Goal: Transaction & Acquisition: Purchase product/service

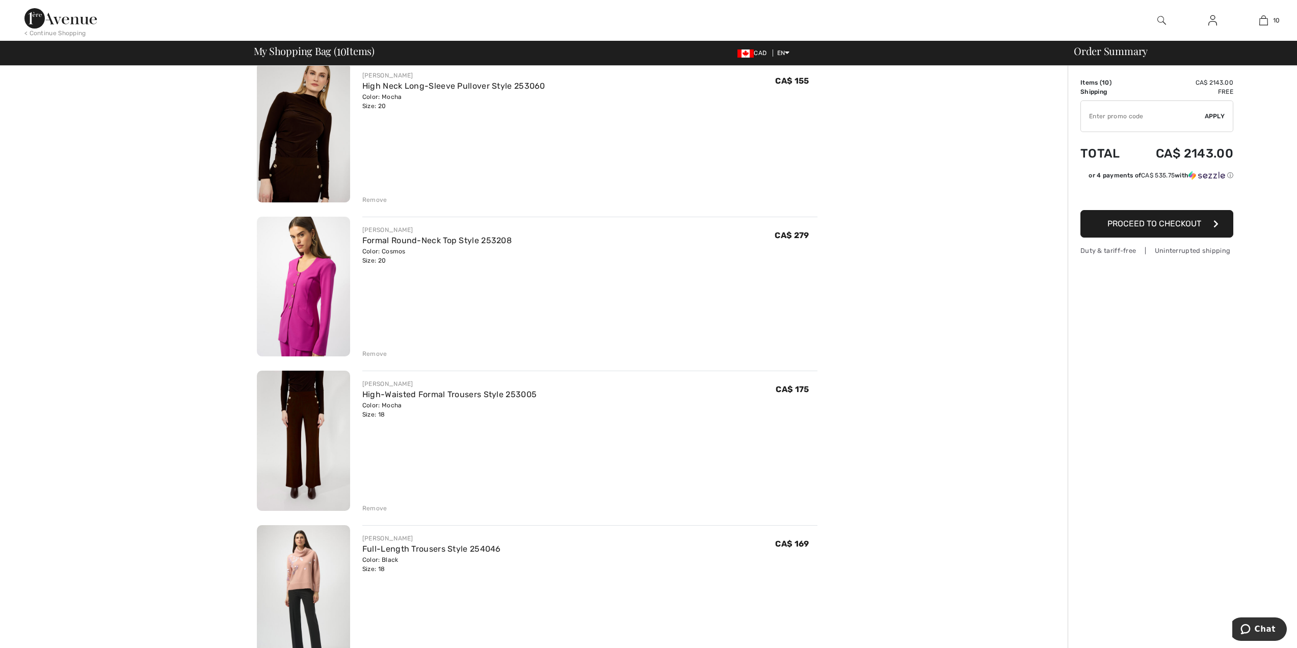
scroll to position [734, 0]
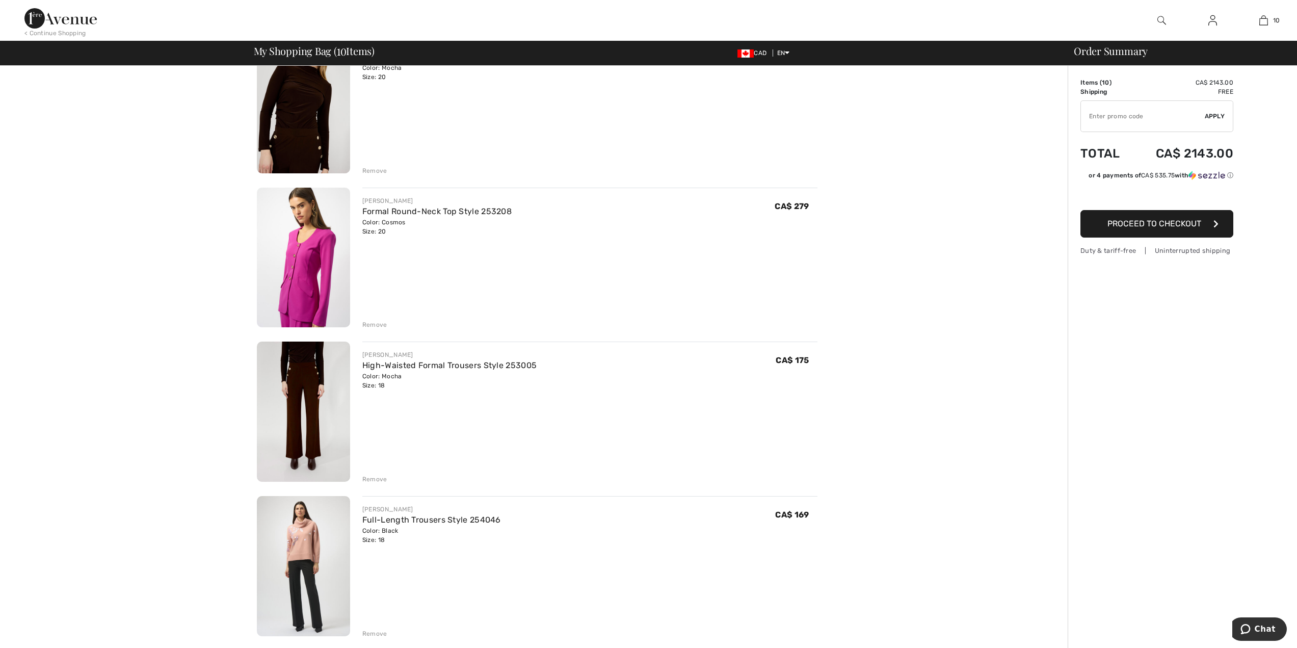
click at [294, 427] on img at bounding box center [303, 411] width 93 height 140
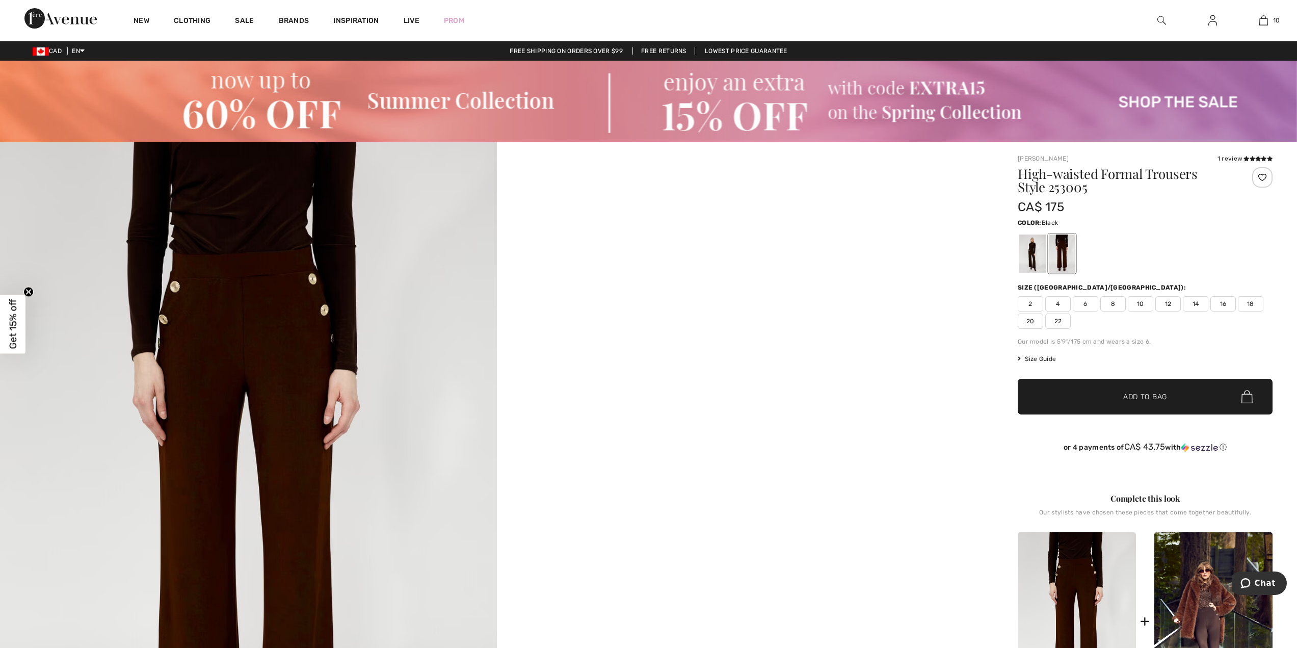
click at [1025, 262] on div at bounding box center [1032, 253] width 26 height 38
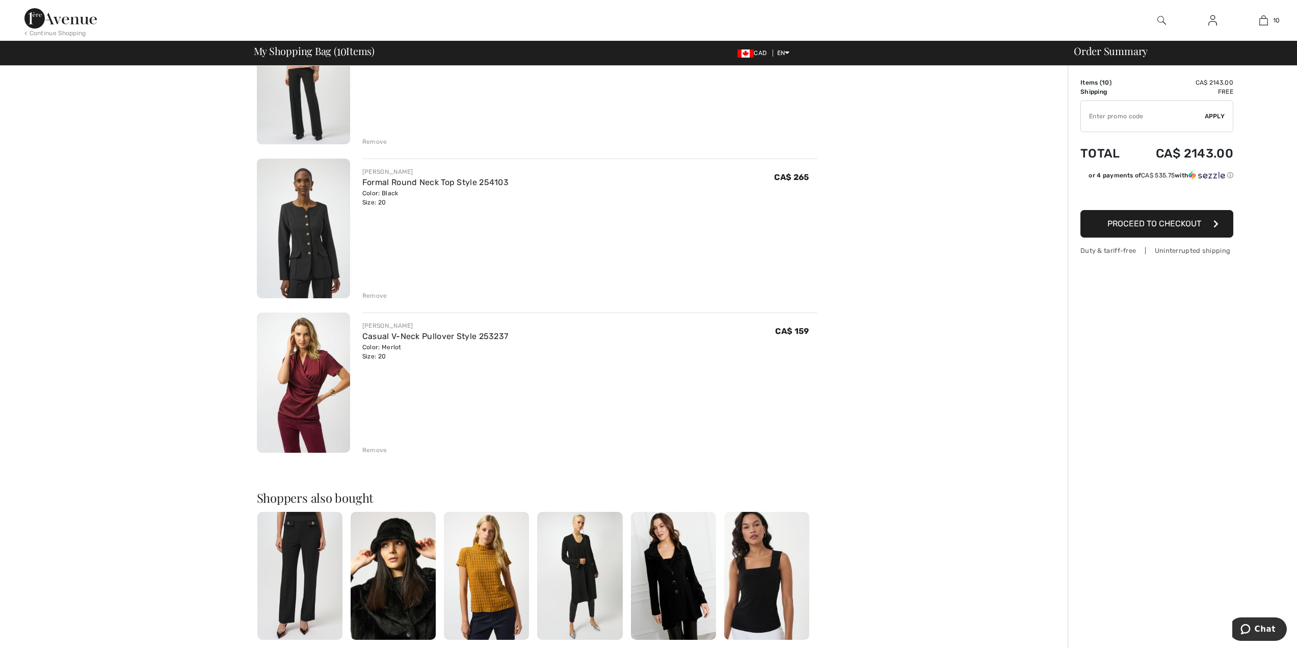
scroll to position [1223, 0]
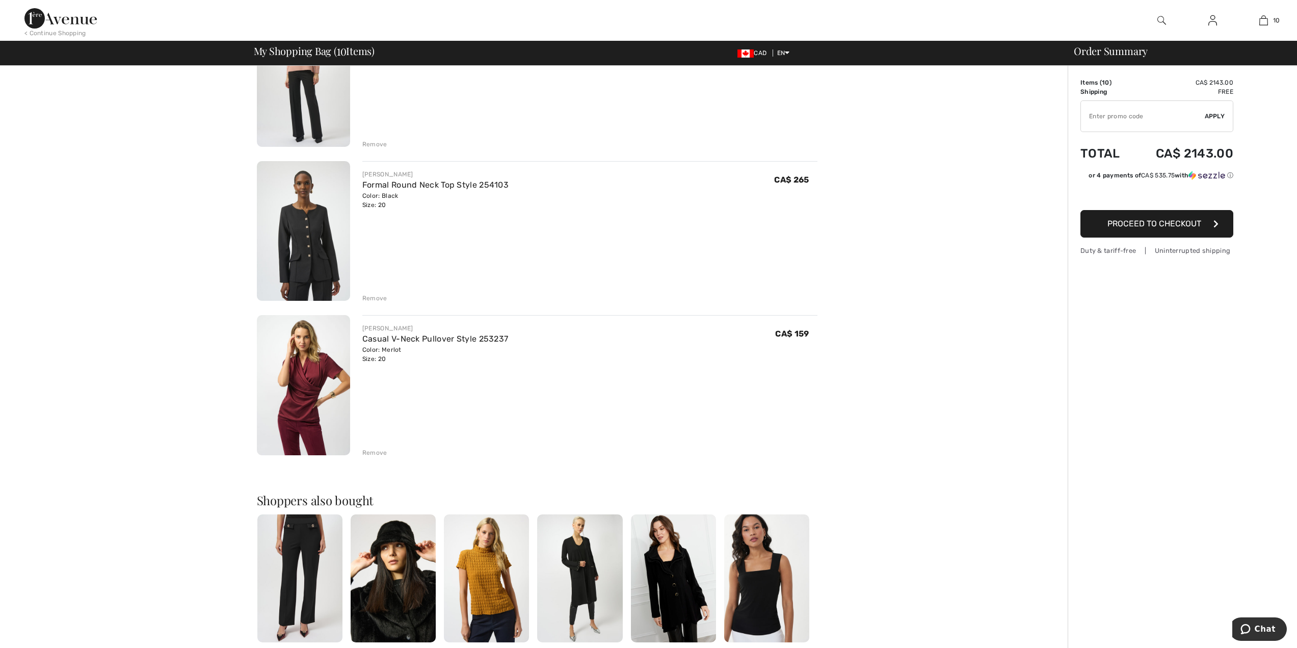
click at [381, 449] on div "Remove" at bounding box center [374, 452] width 25 height 9
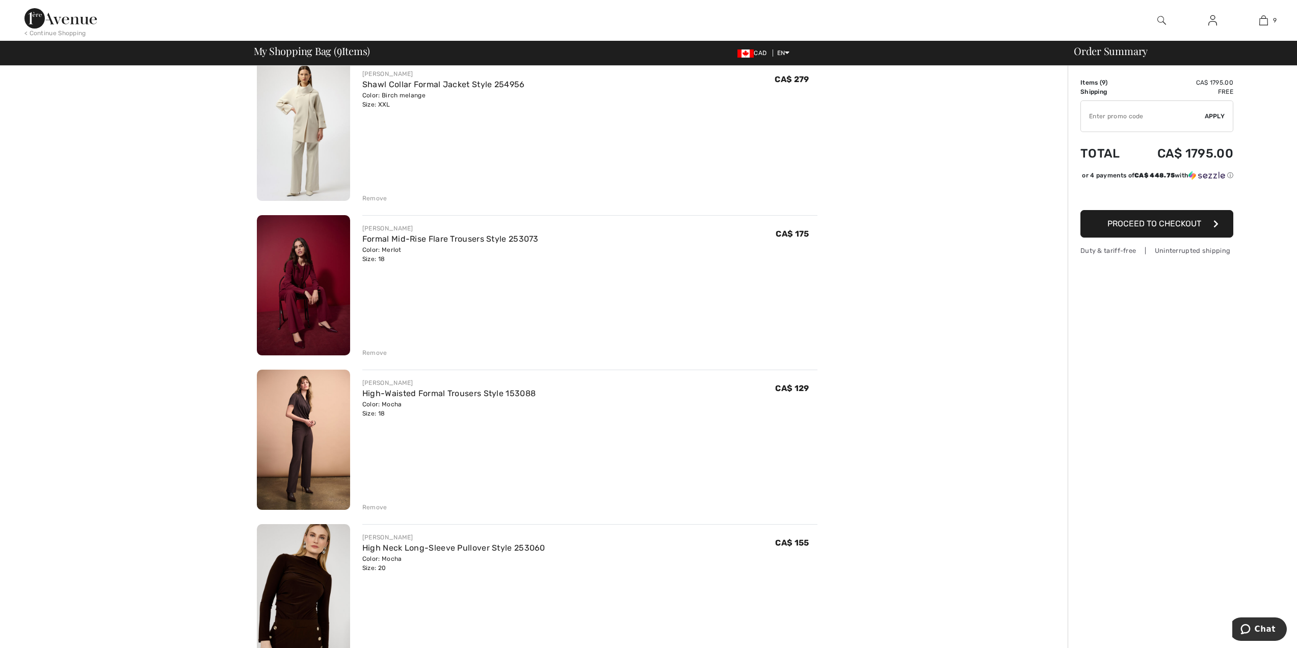
scroll to position [204, 0]
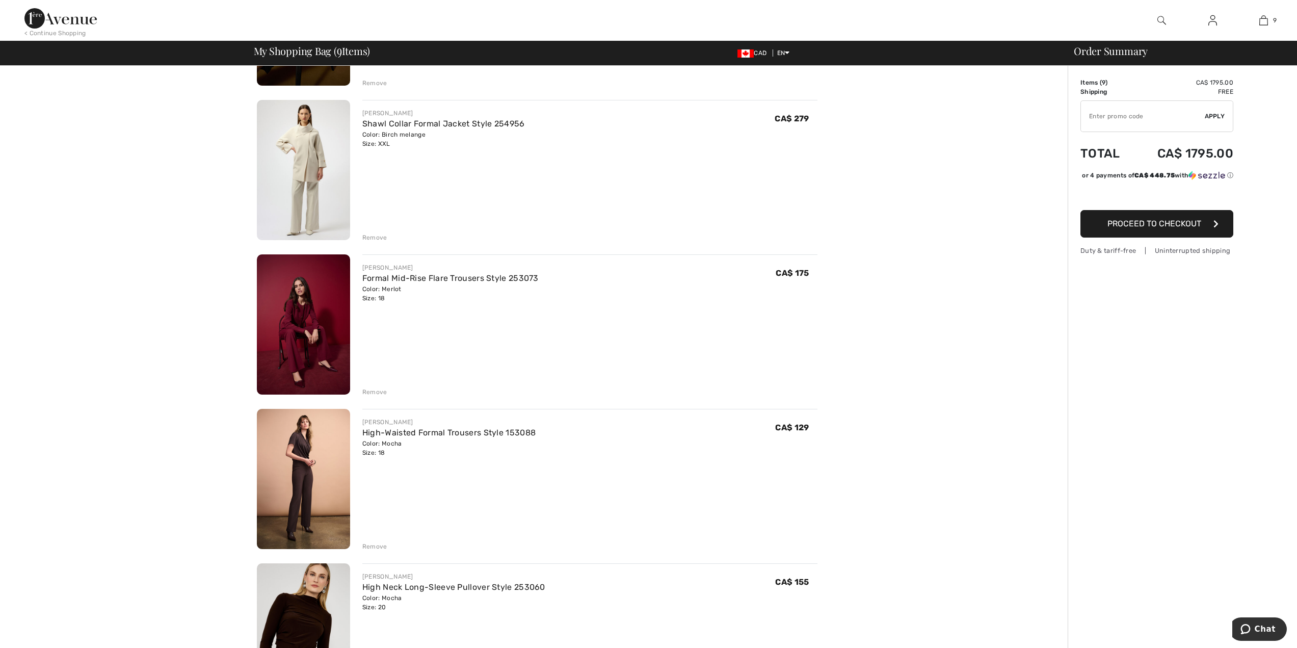
click at [373, 391] on div "Remove" at bounding box center [374, 391] width 25 height 9
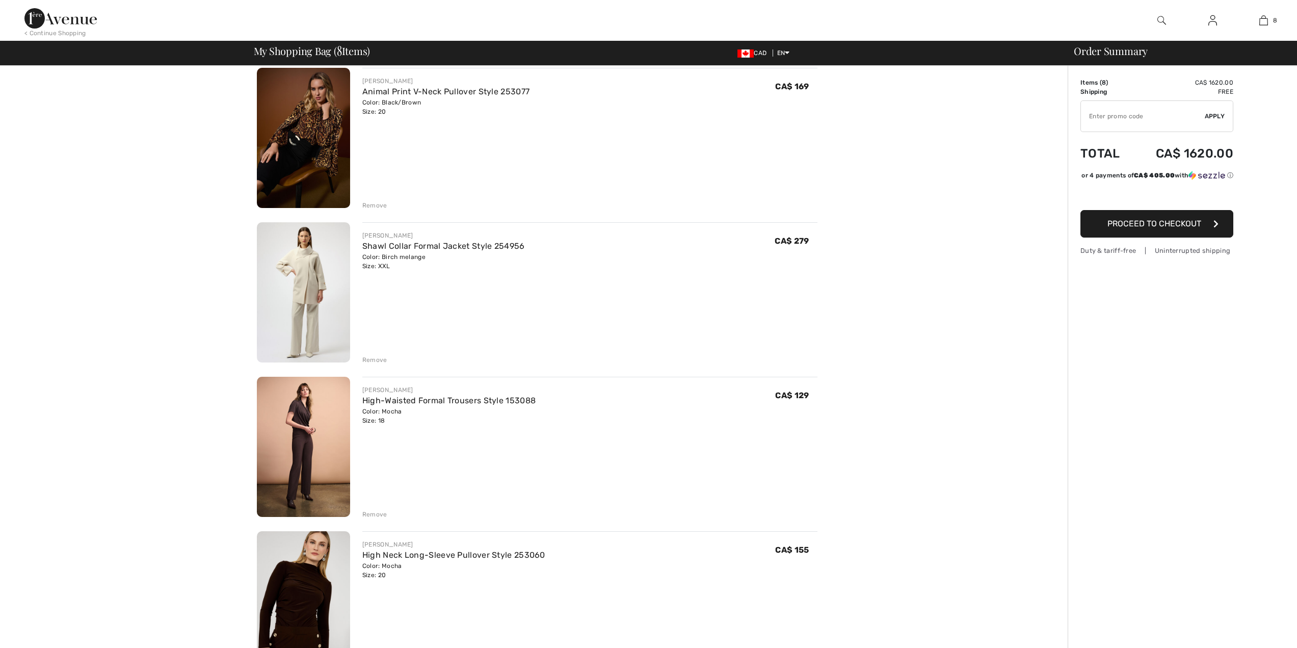
scroll to position [0, 0]
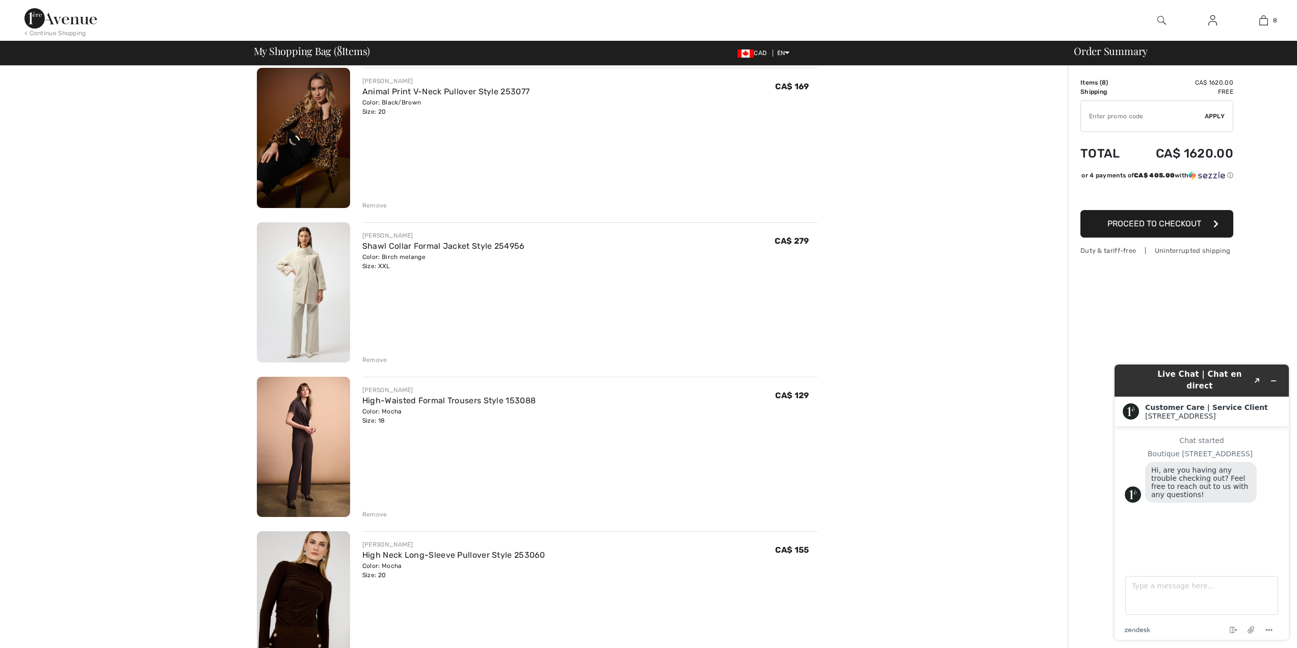
click at [306, 137] on img at bounding box center [303, 138] width 93 height 140
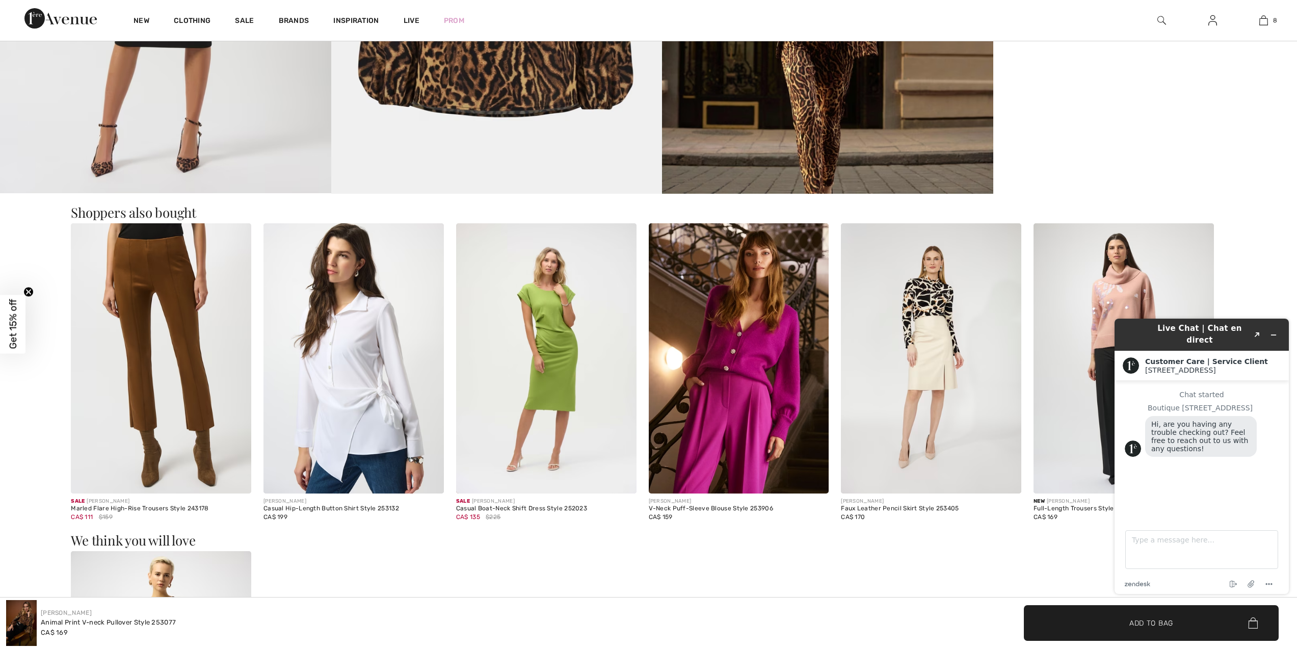
scroll to position [1720, 0]
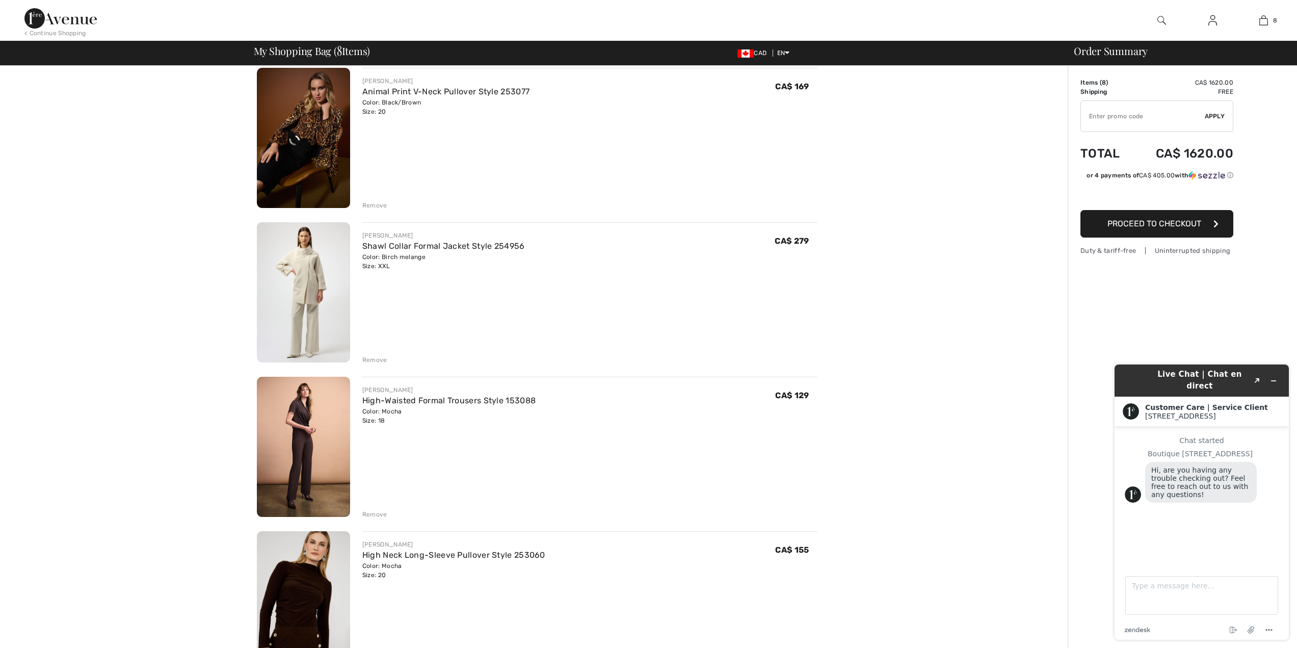
click at [304, 447] on img at bounding box center [303, 447] width 93 height 140
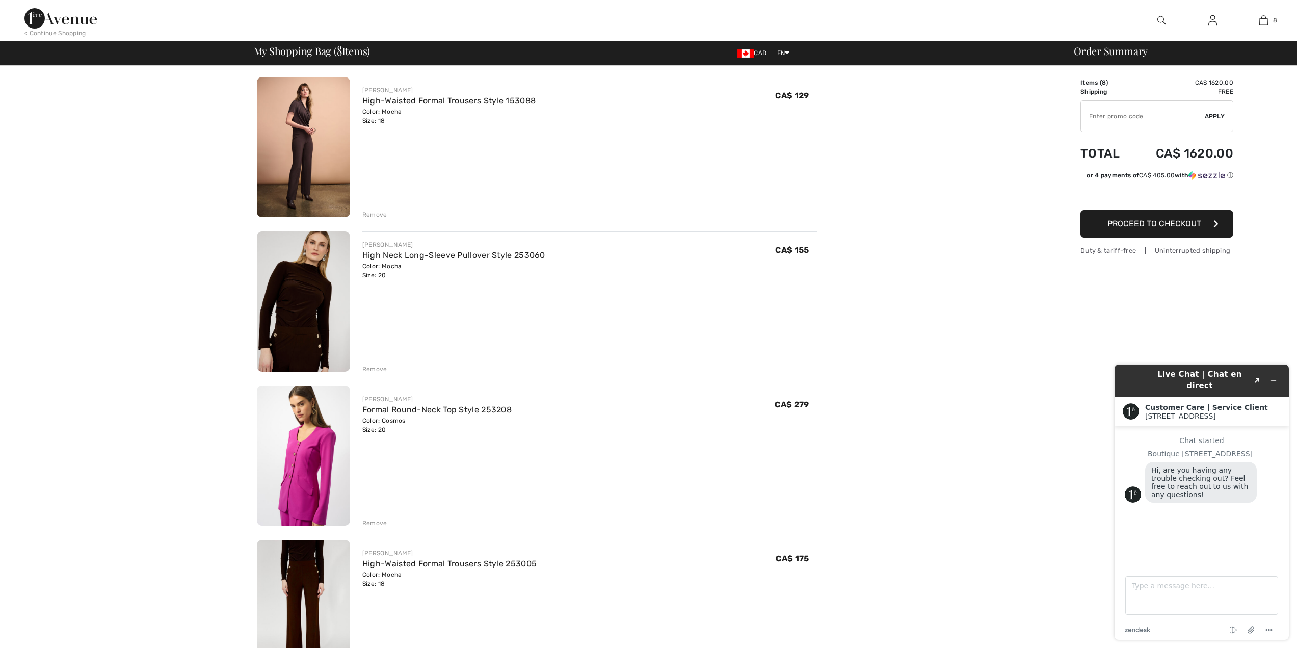
scroll to position [469, 0]
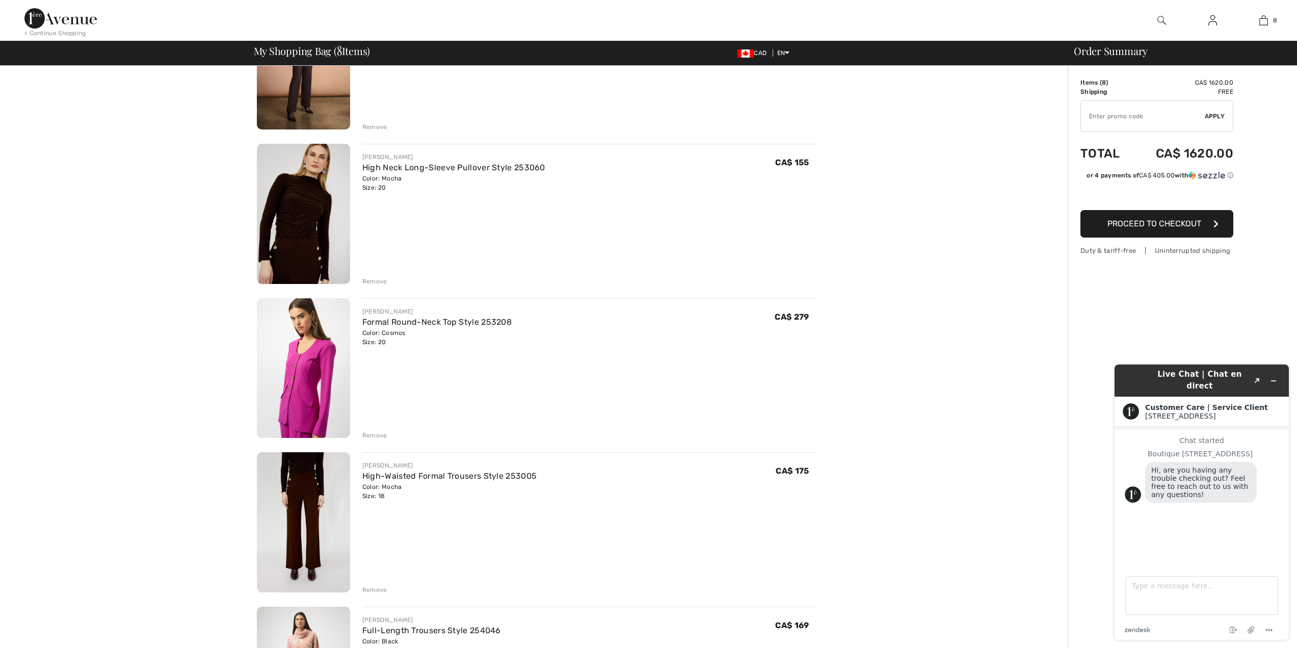
click at [310, 375] on img at bounding box center [303, 368] width 93 height 140
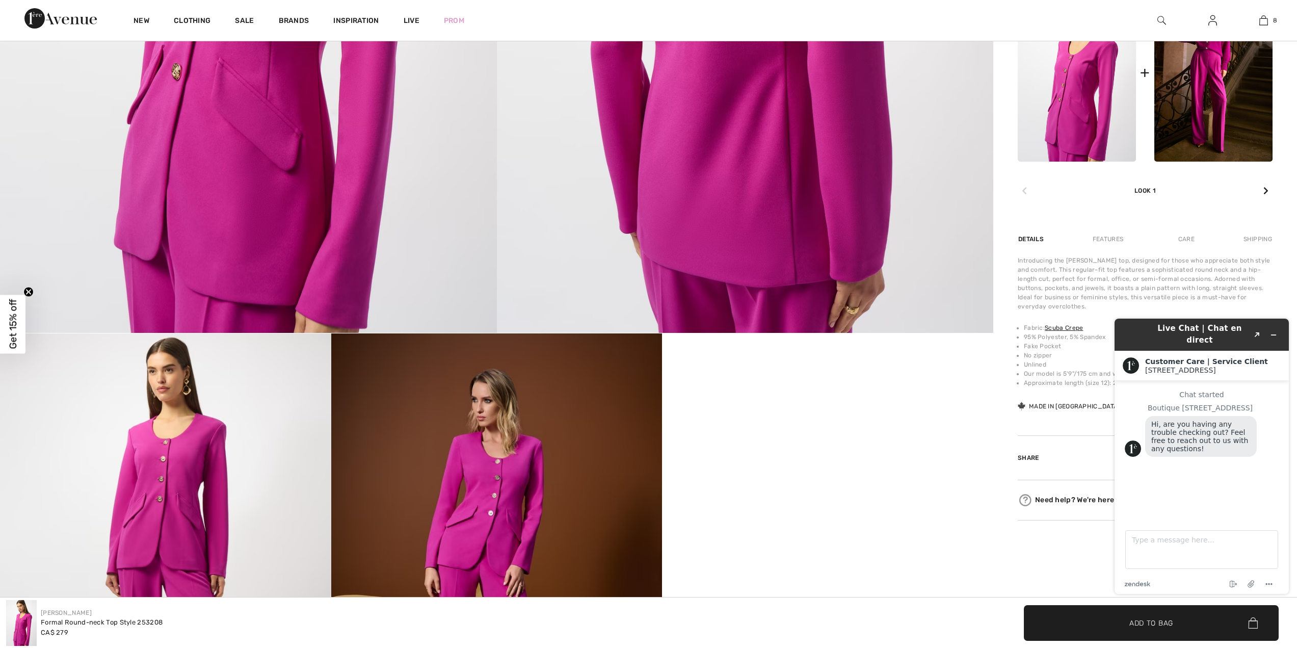
scroll to position [550, 0]
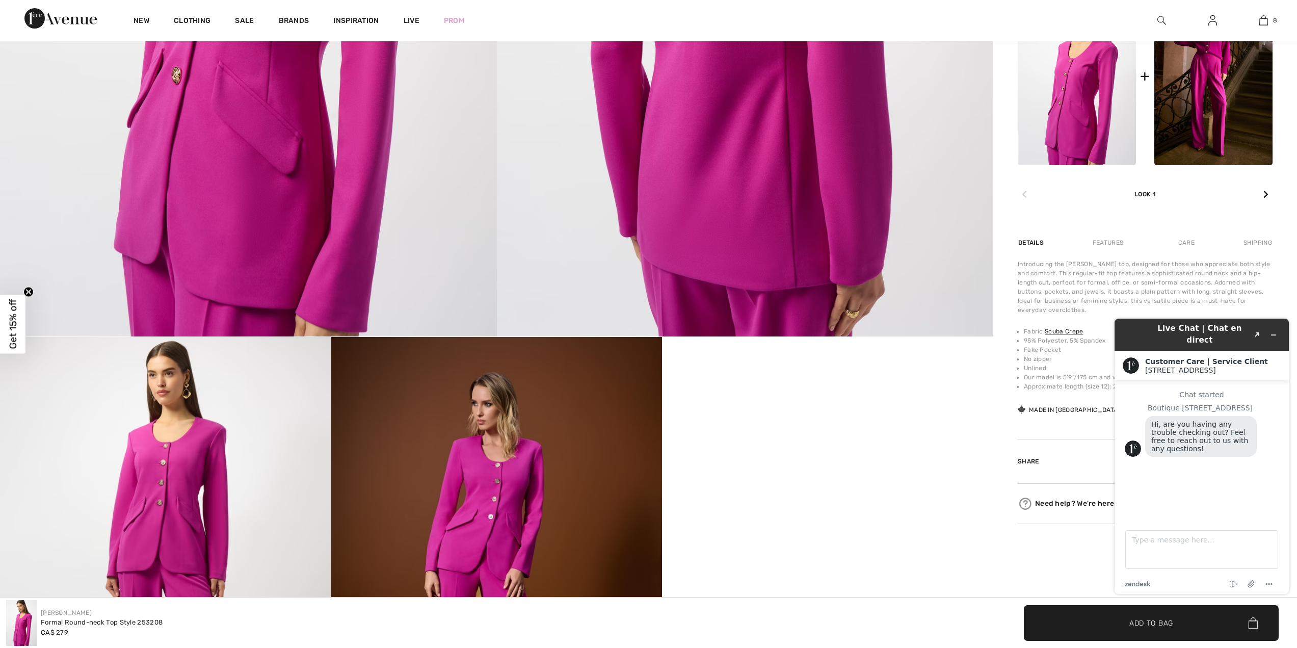
click at [1265, 193] on icon at bounding box center [1265, 194] width 5 height 8
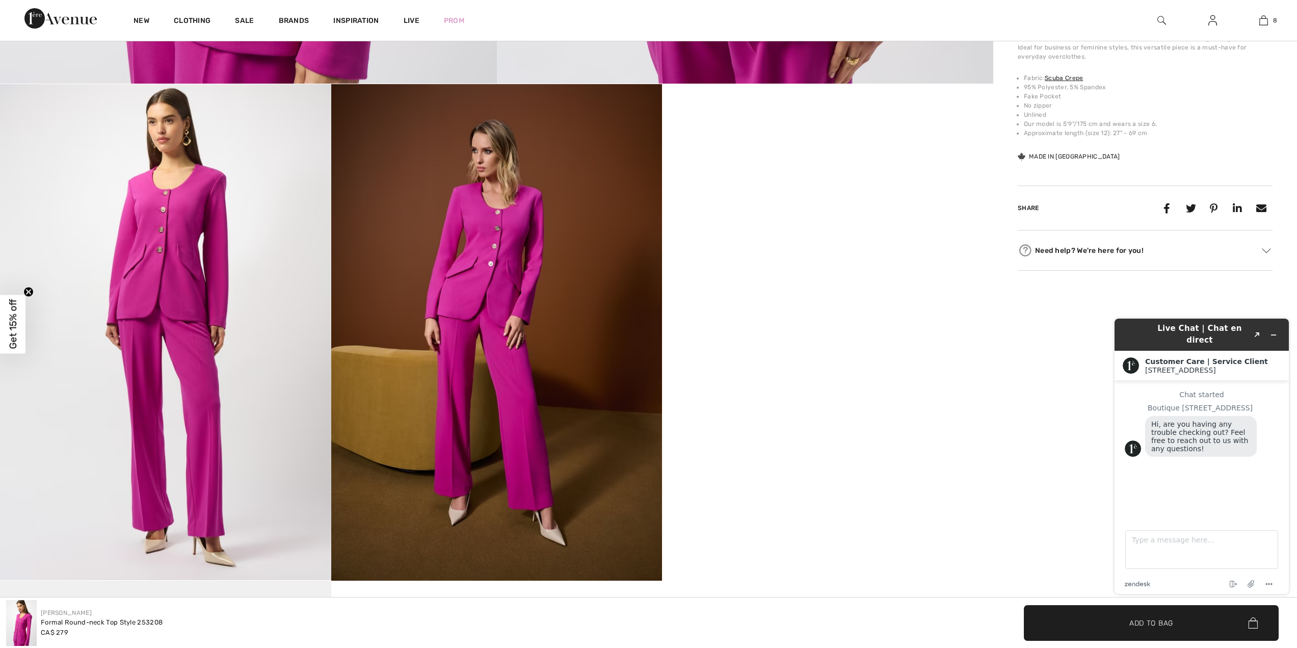
scroll to position [815, 0]
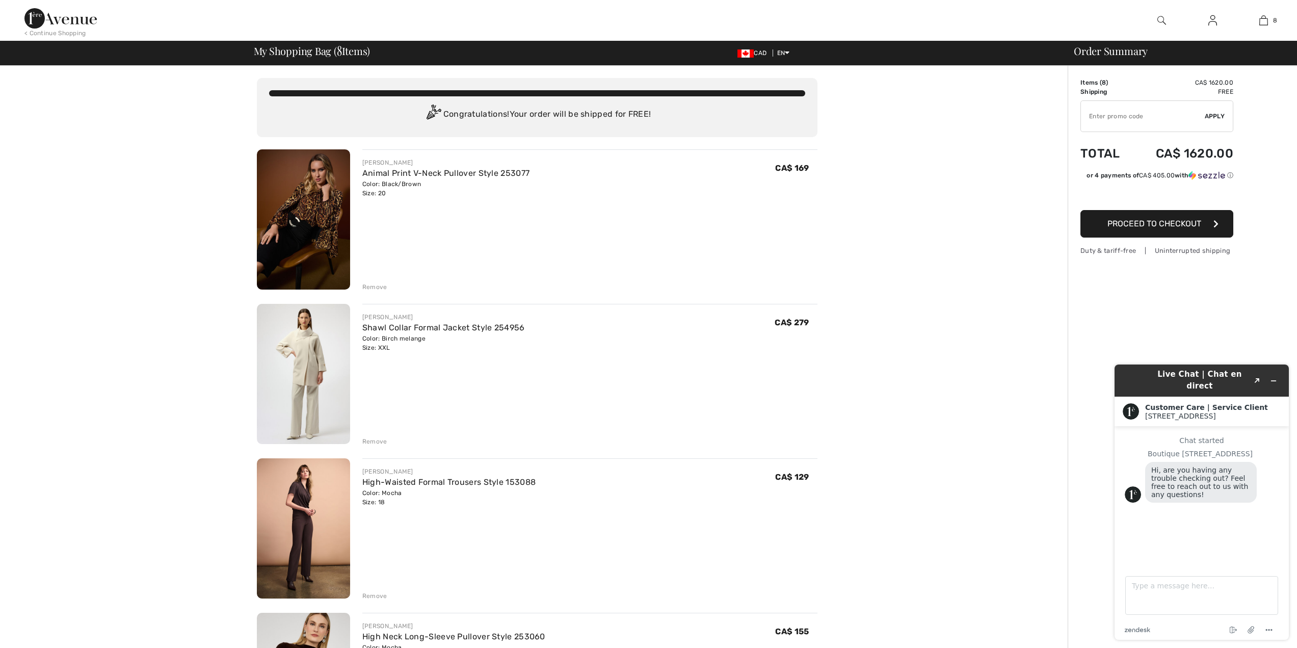
click at [1163, 18] on img at bounding box center [1161, 20] width 9 height 12
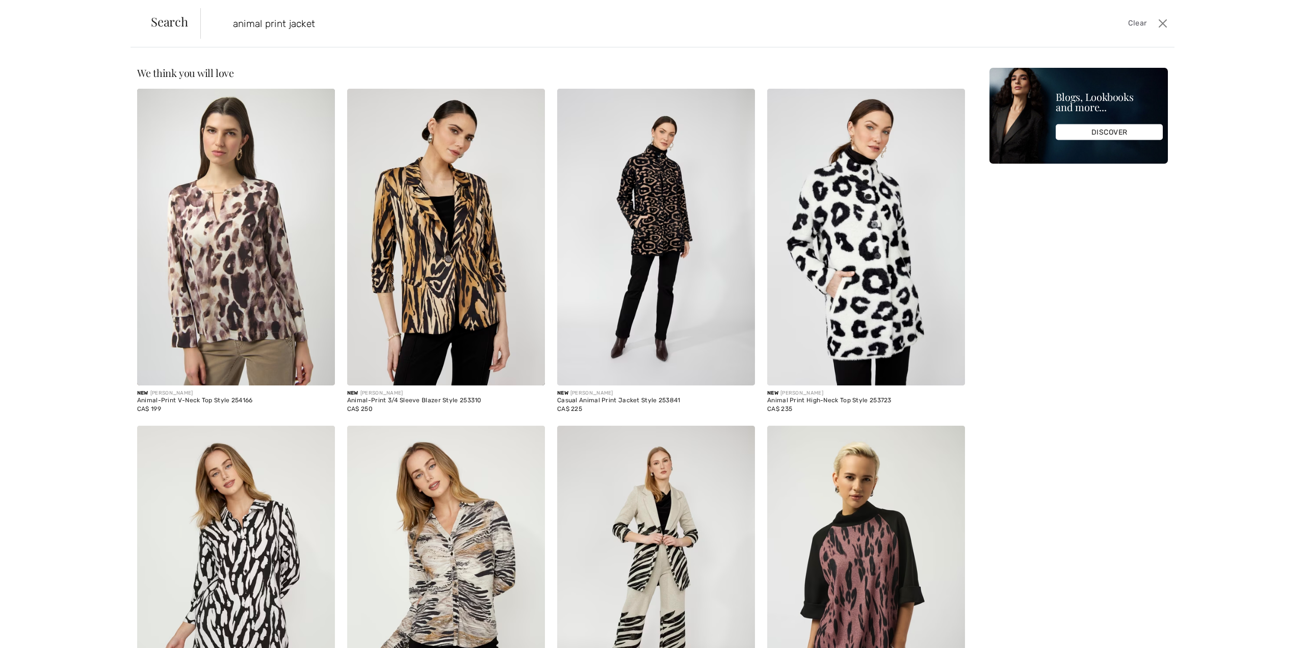
type input "animal print jacket"
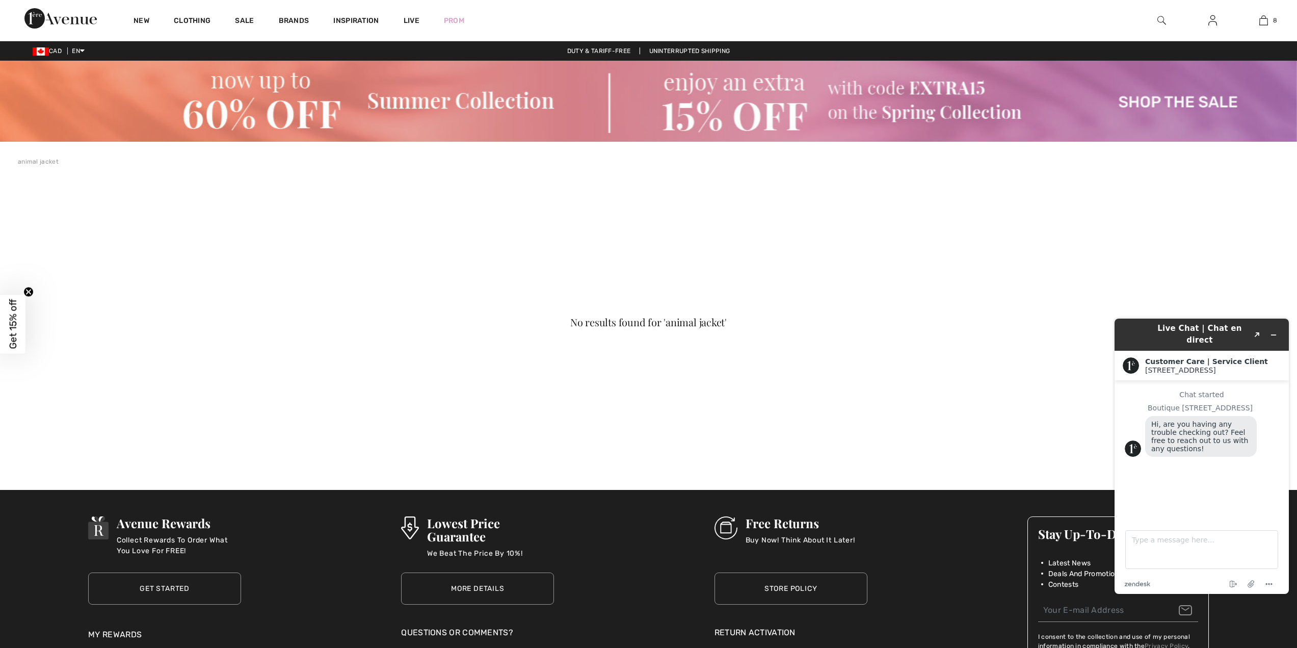
click at [1162, 20] on img at bounding box center [1161, 20] width 9 height 12
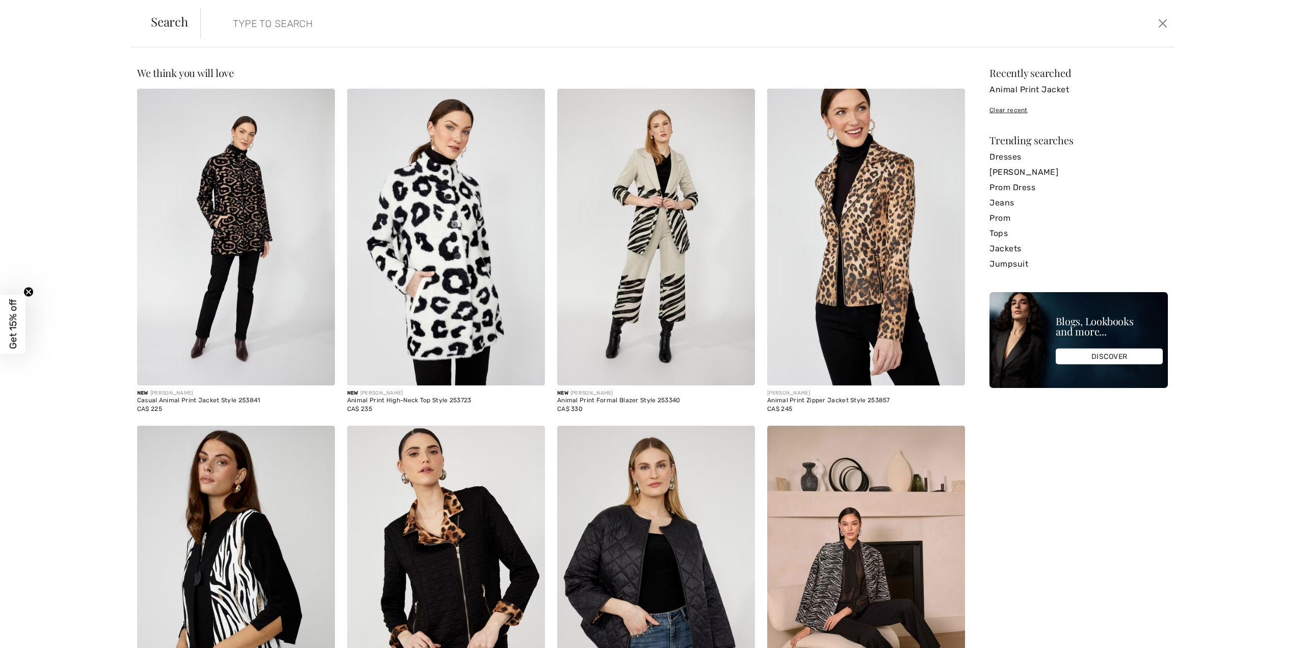
click at [270, 23] on input "search" at bounding box center [573, 23] width 697 height 31
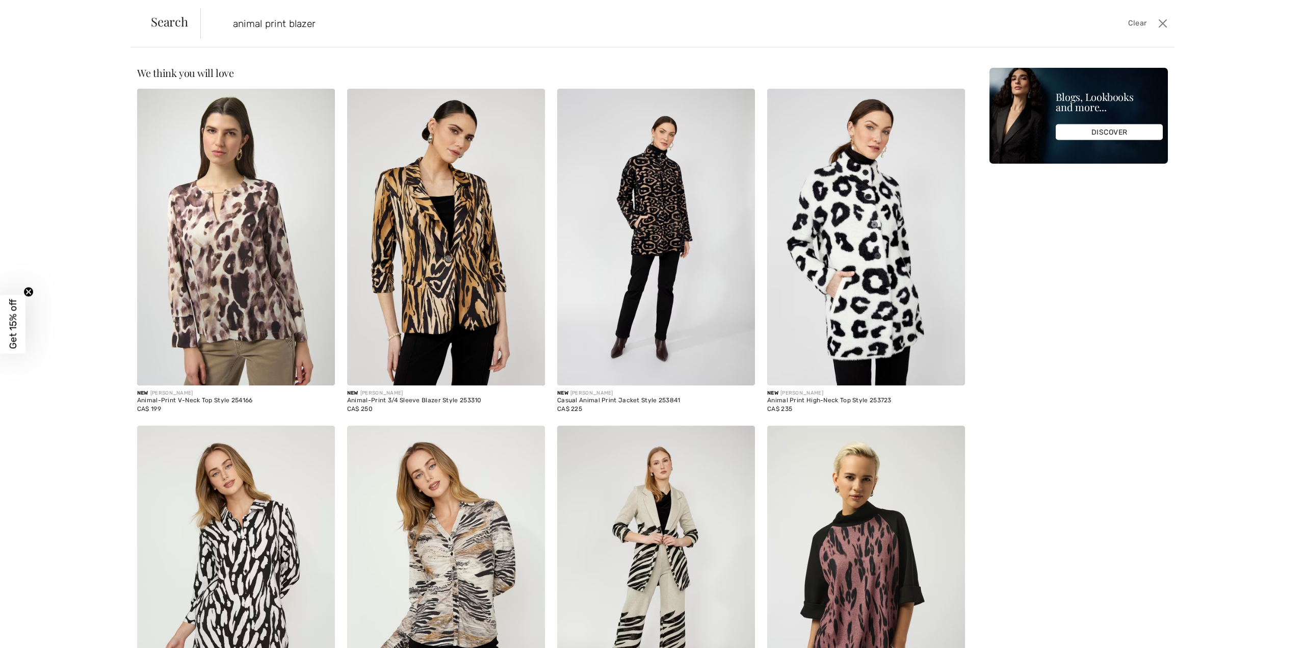
type input "animal print blazer"
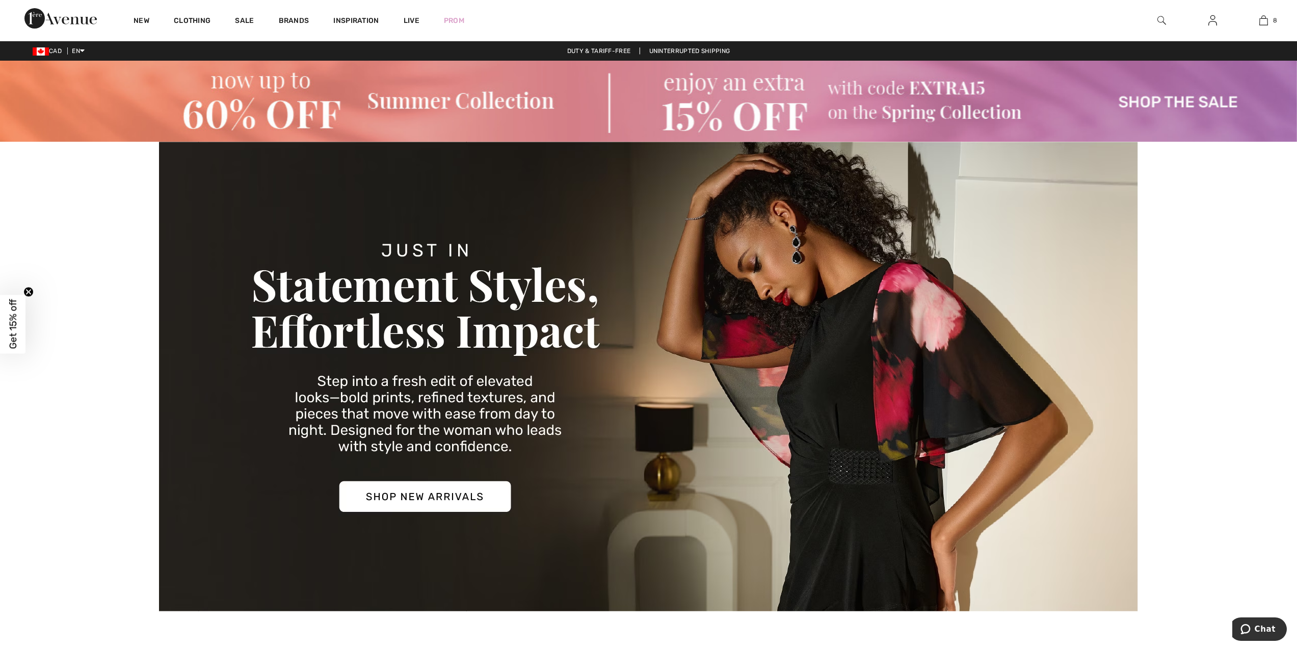
click at [1158, 21] on img at bounding box center [1161, 20] width 9 height 12
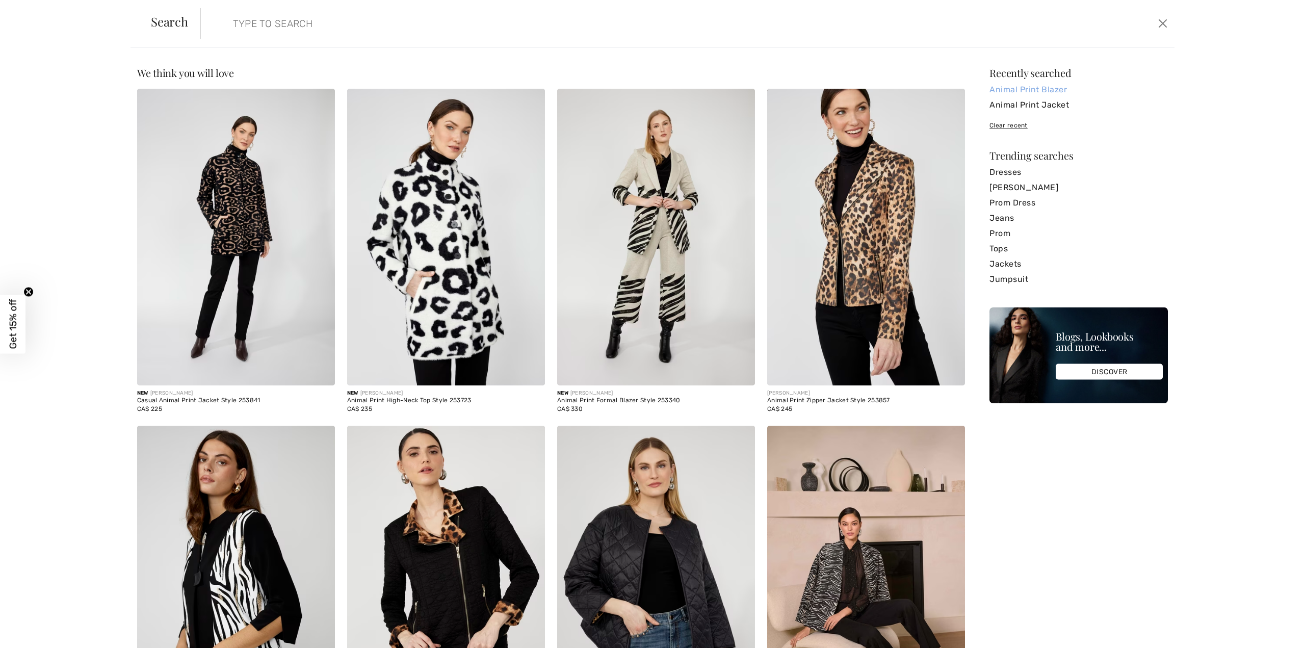
click at [1008, 88] on link "Animal Print Blazer" at bounding box center [1078, 89] width 178 height 15
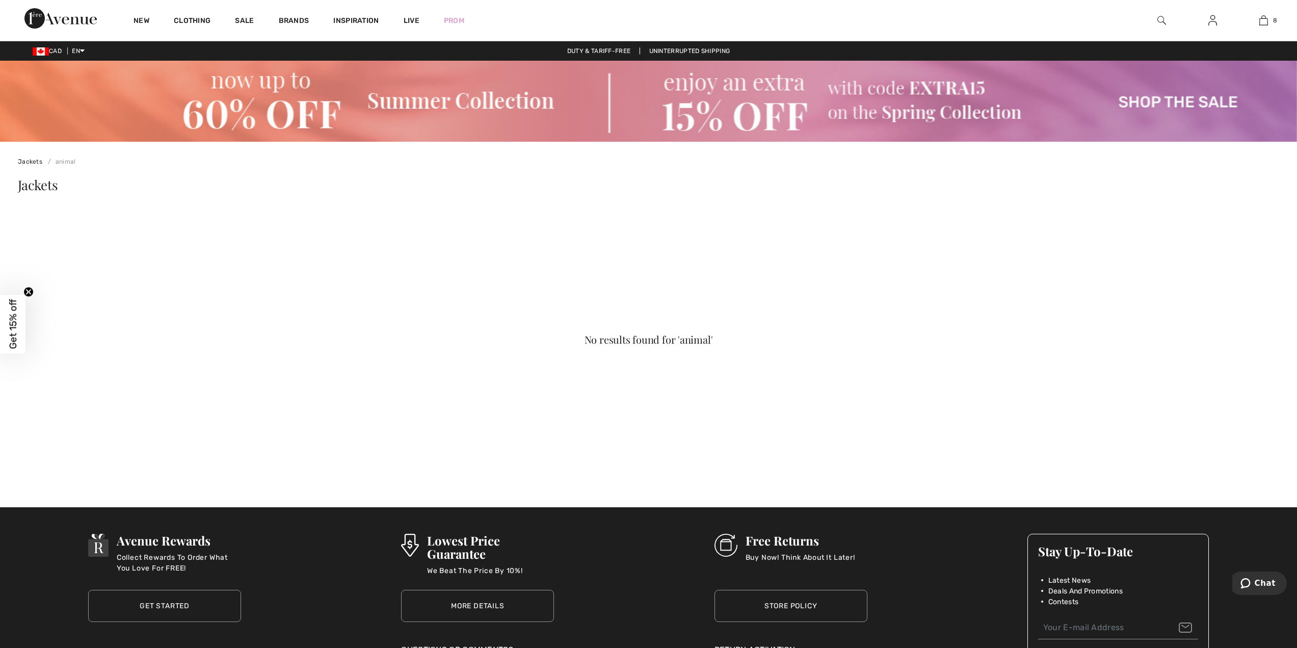
click at [1160, 16] on img at bounding box center [1161, 20] width 9 height 12
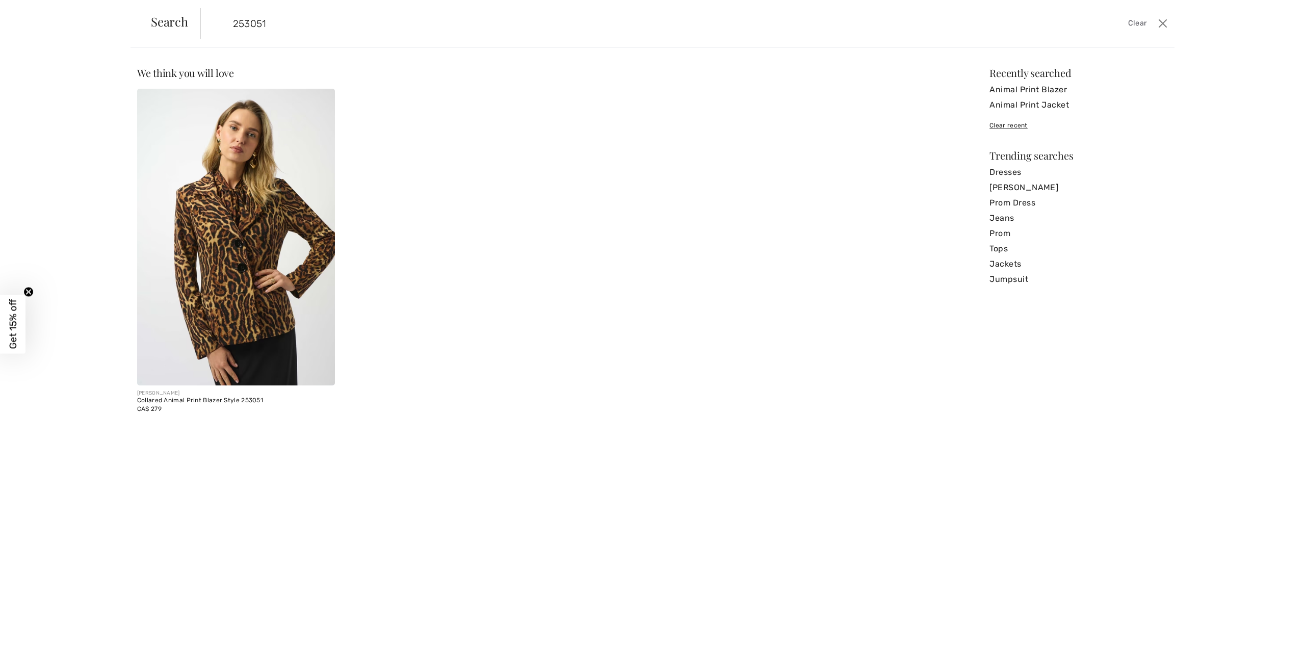
type input "253051"
click at [229, 308] on img at bounding box center [236, 237] width 198 height 297
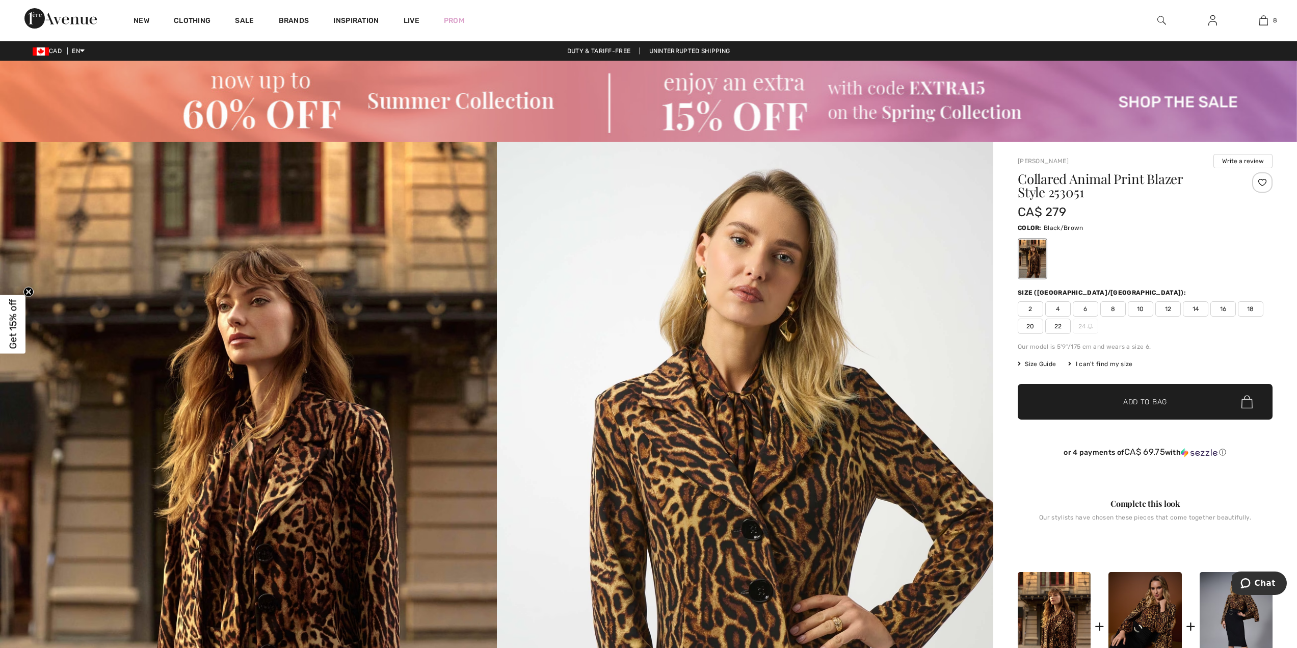
click at [1058, 325] on span "22" at bounding box center [1057, 325] width 25 height 15
click at [1032, 366] on span "Size Guide" at bounding box center [1037, 363] width 38 height 9
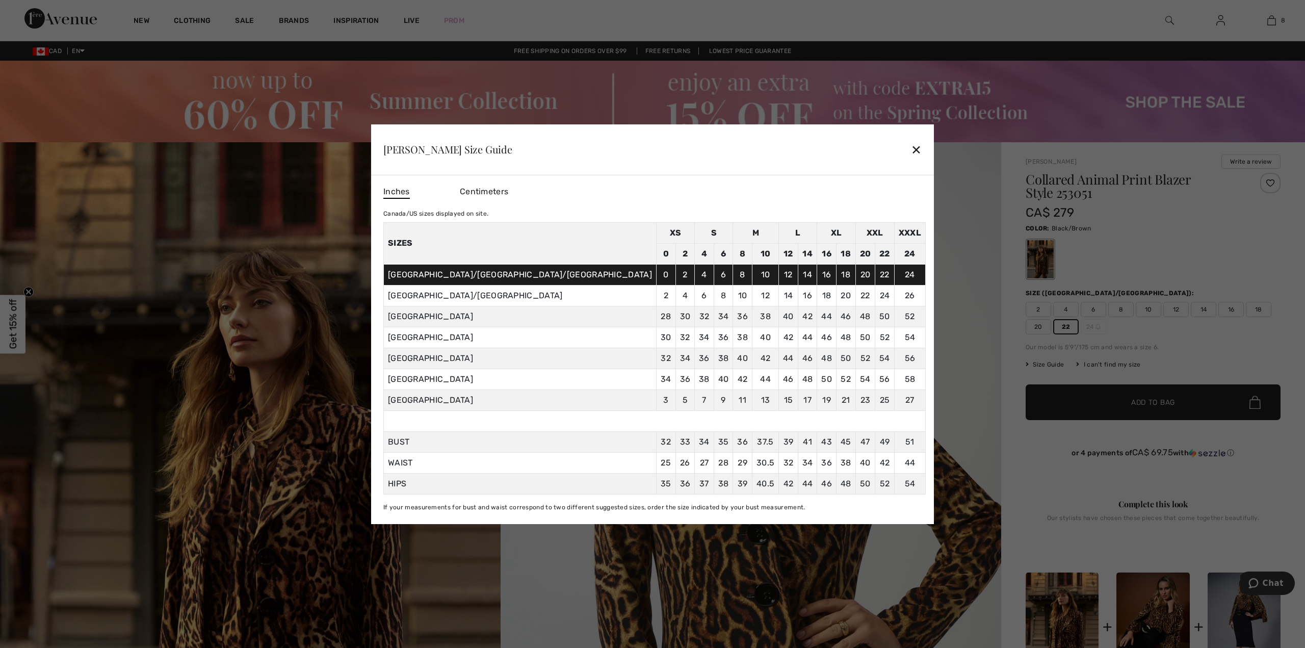
click at [911, 151] on div "✕" at bounding box center [916, 149] width 11 height 21
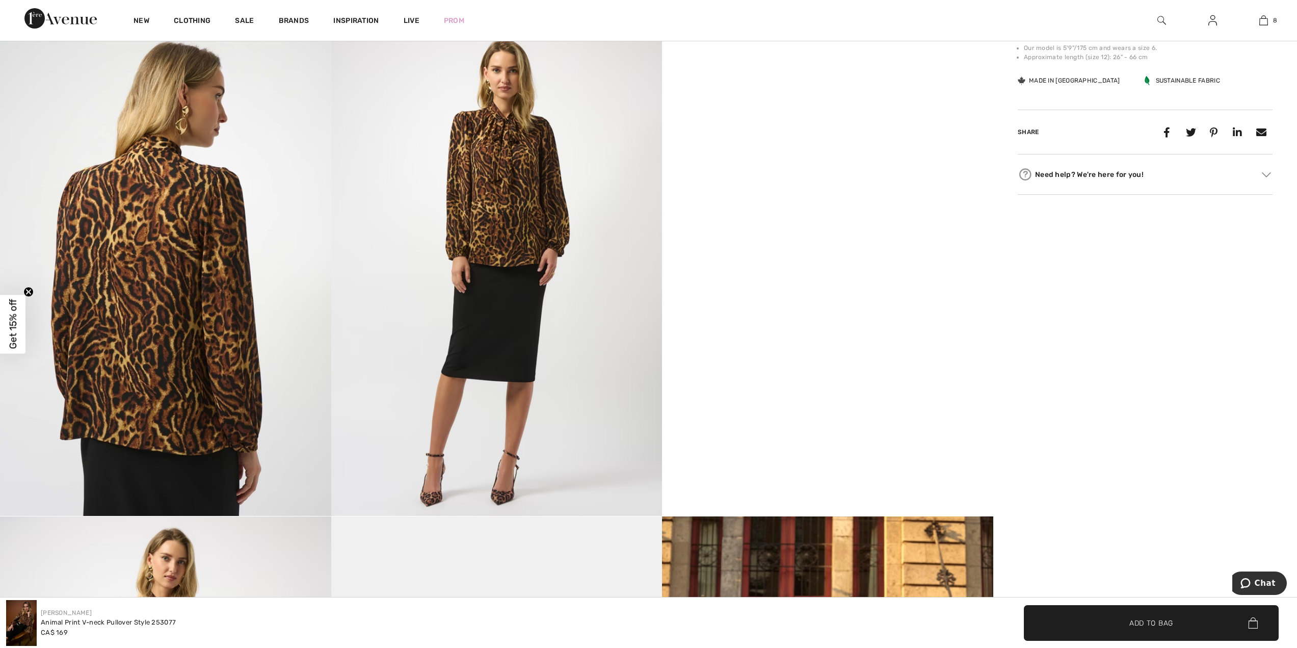
scroll to position [870, 0]
